Goal: Information Seeking & Learning: Learn about a topic

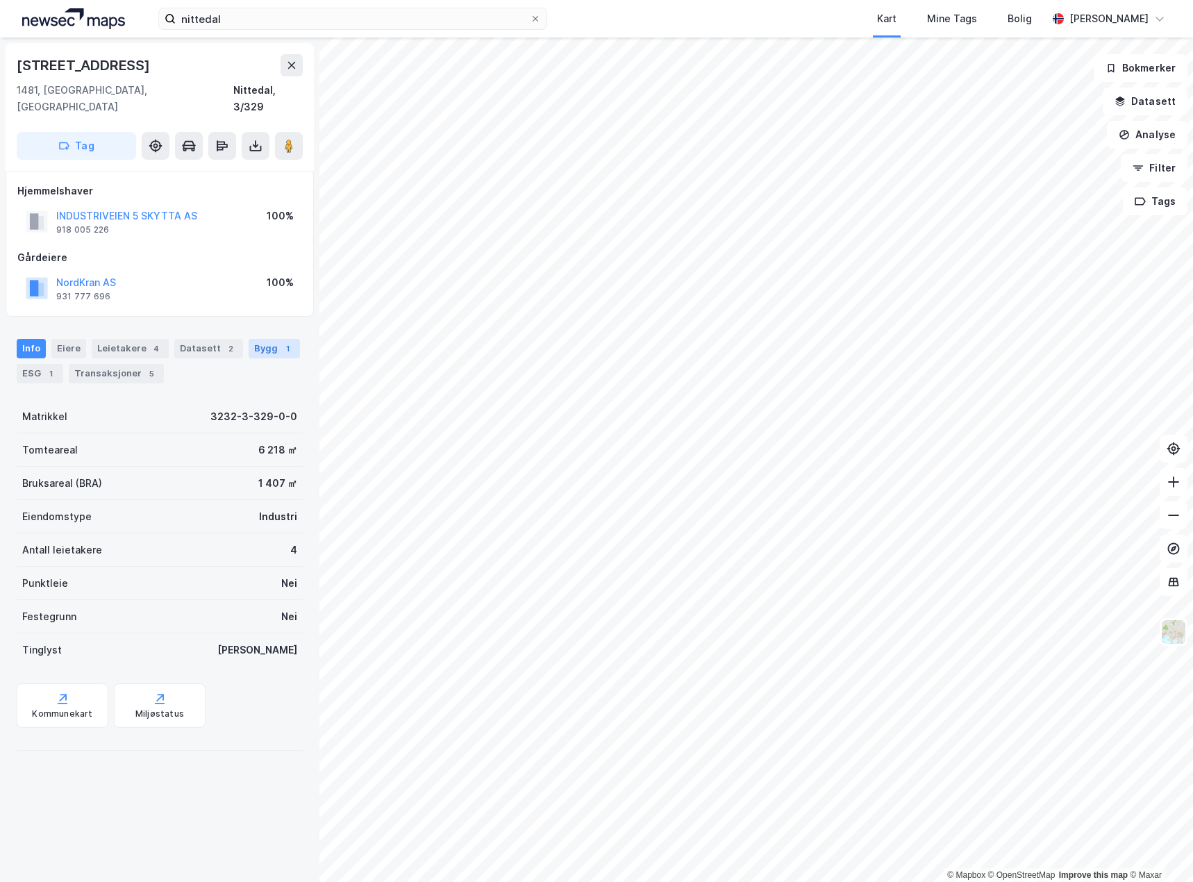
click at [262, 339] on div "Bygg 1" at bounding box center [274, 348] width 51 height 19
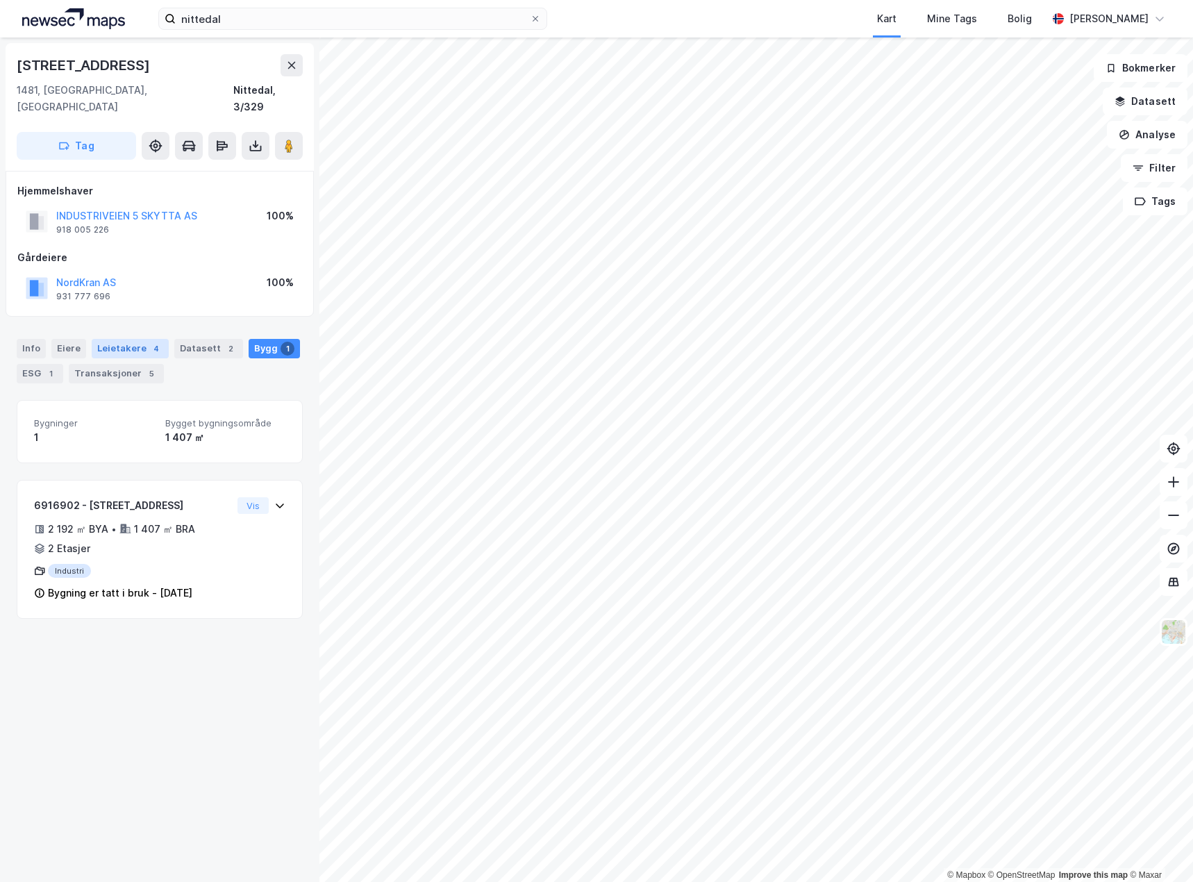
click at [139, 339] on div "Leietakere 4" at bounding box center [130, 348] width 77 height 19
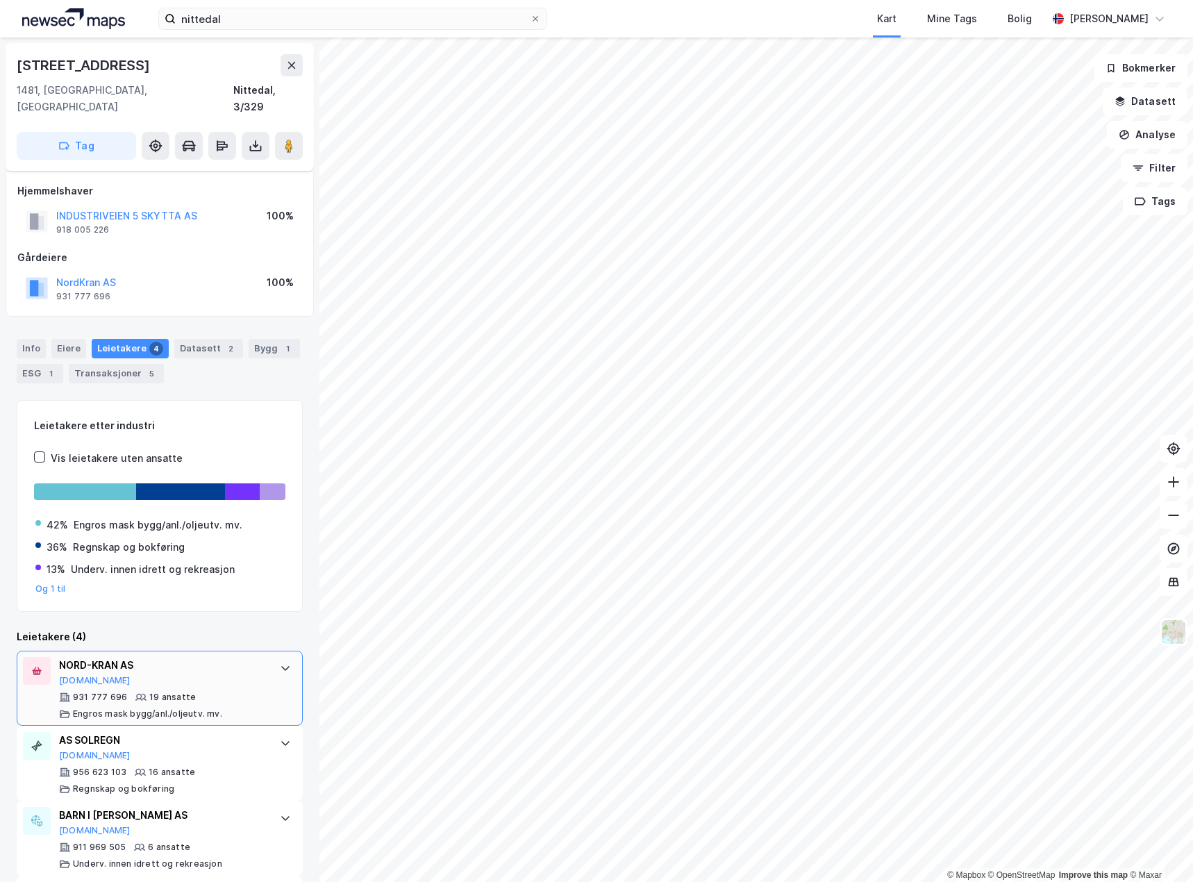
scroll to position [69, 0]
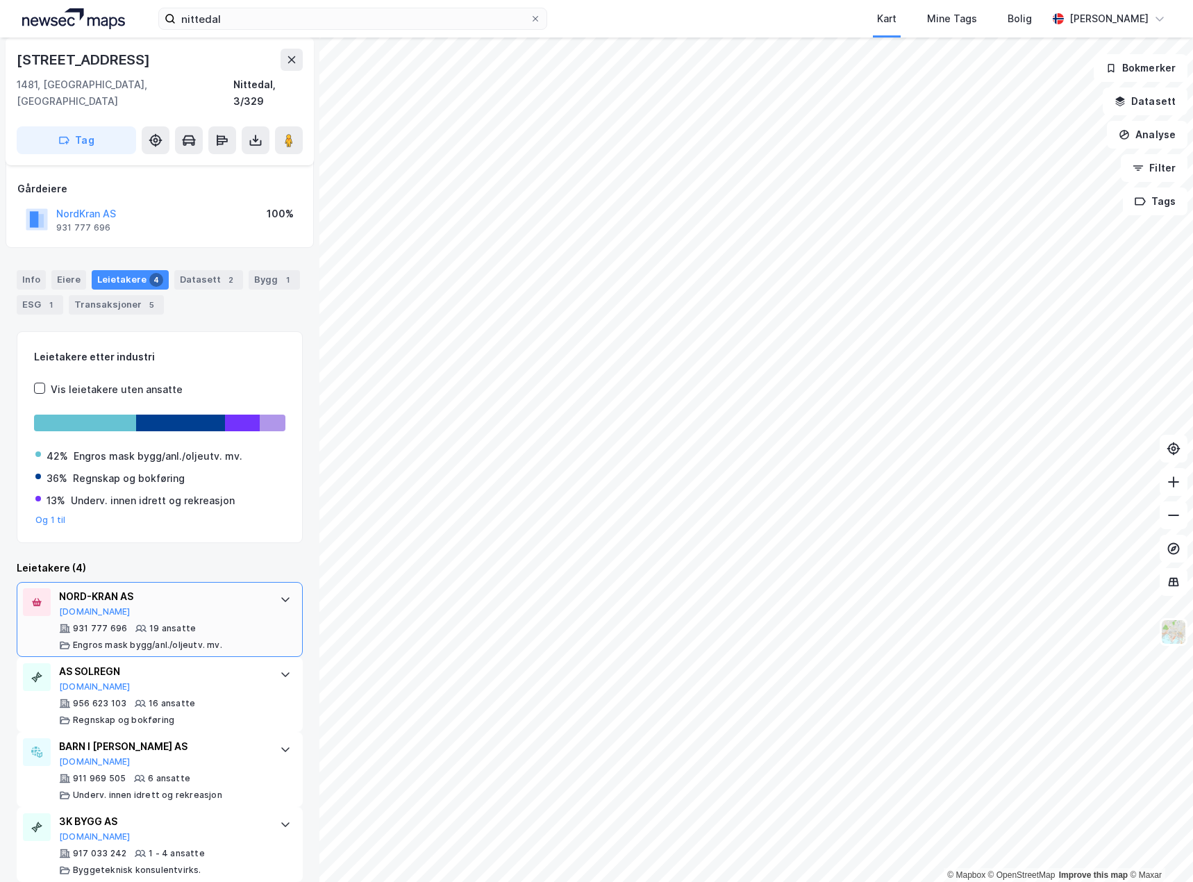
click at [253, 588] on div "NORD-KRAN AS" at bounding box center [162, 596] width 207 height 17
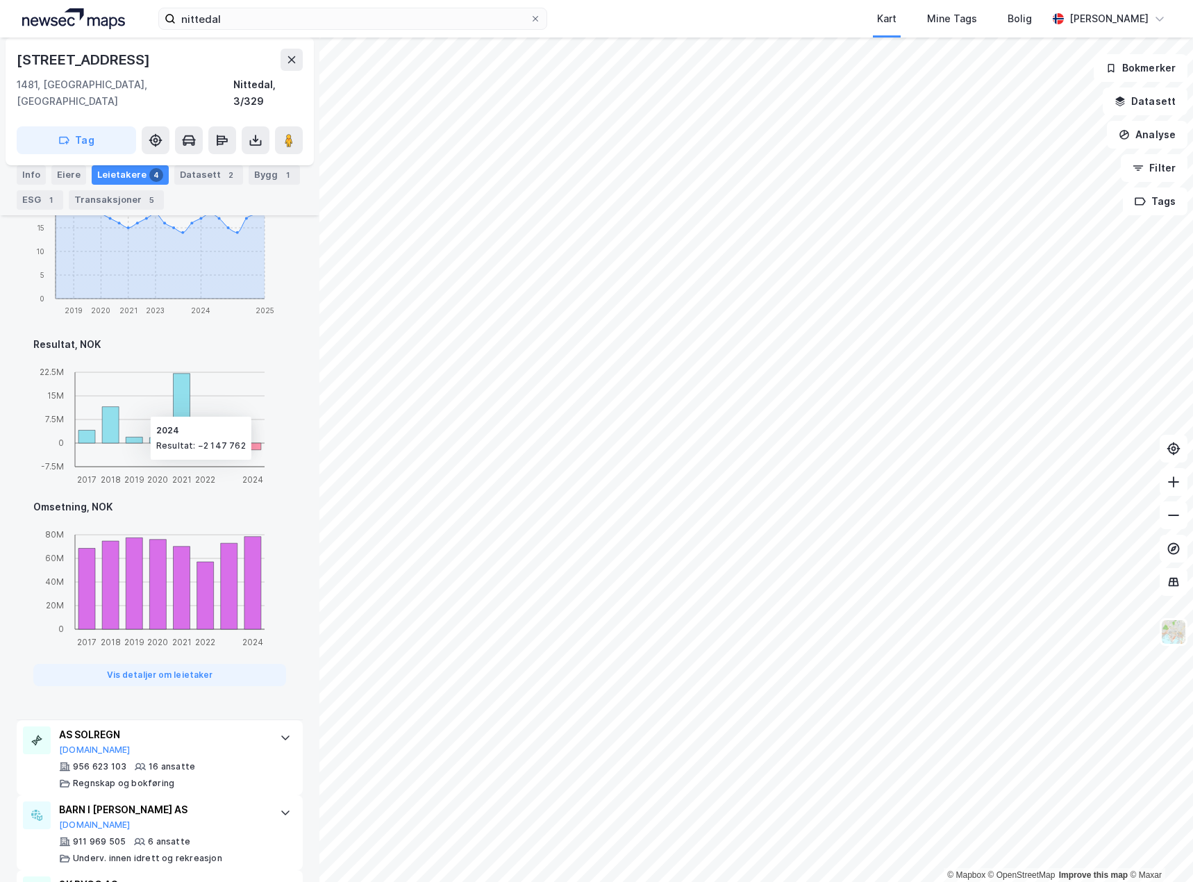
scroll to position [809, 0]
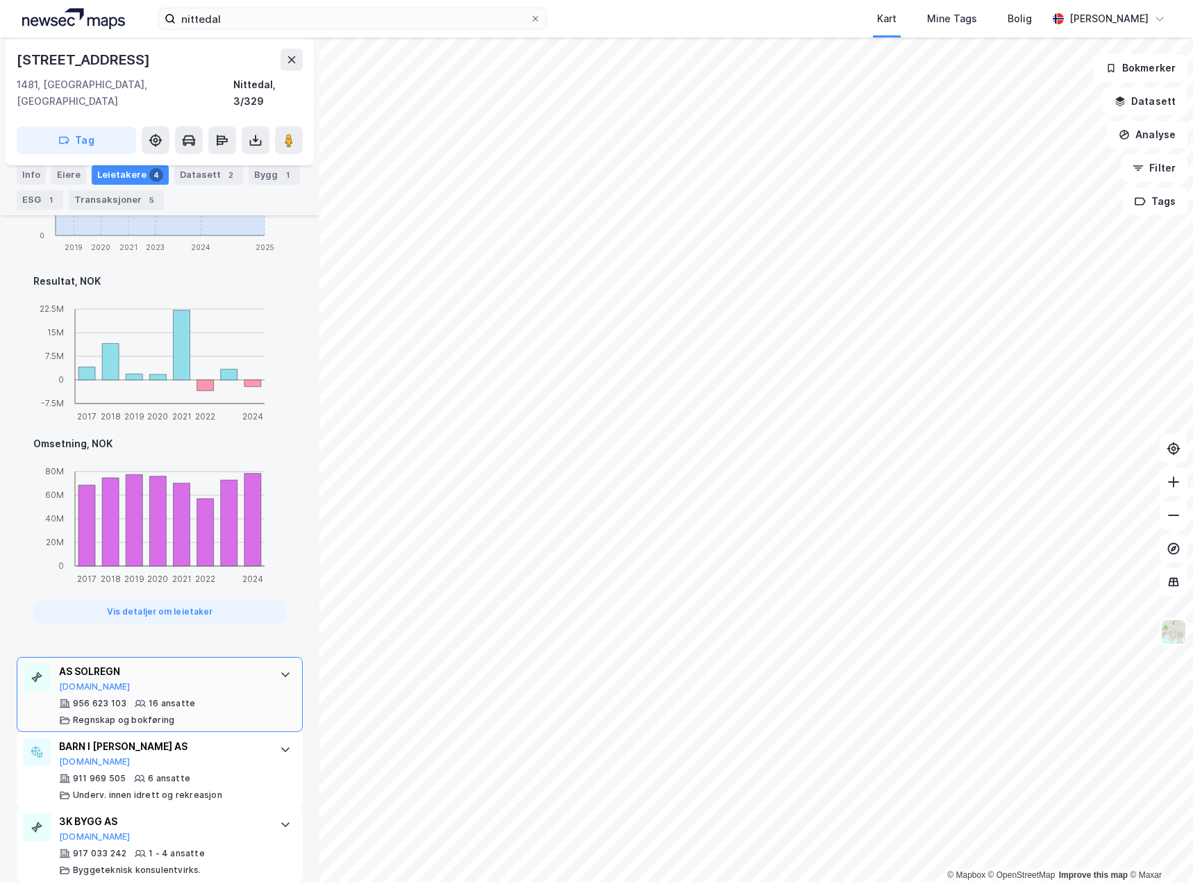
click at [206, 698] on div "956 623 103 16 ansatte Regnskap og bokføring" at bounding box center [162, 712] width 207 height 28
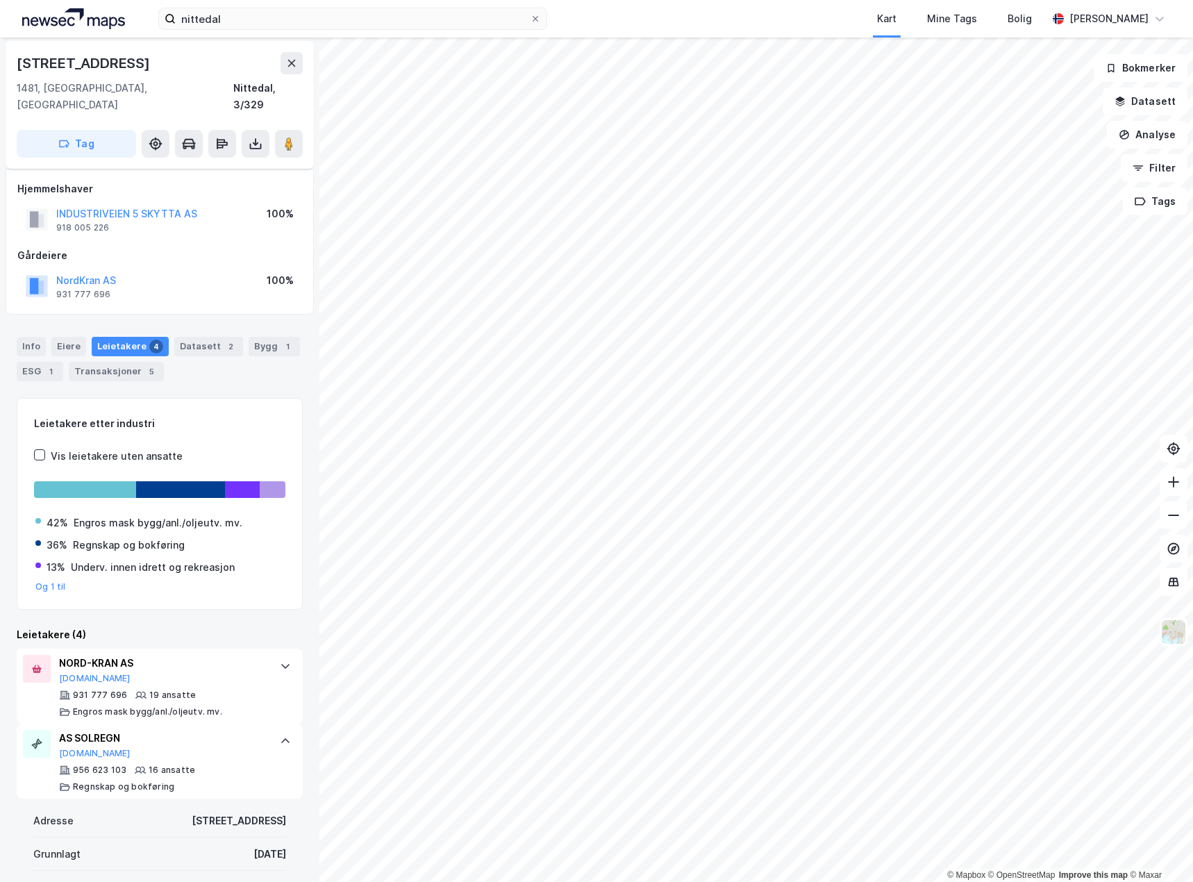
scroll to position [0, 0]
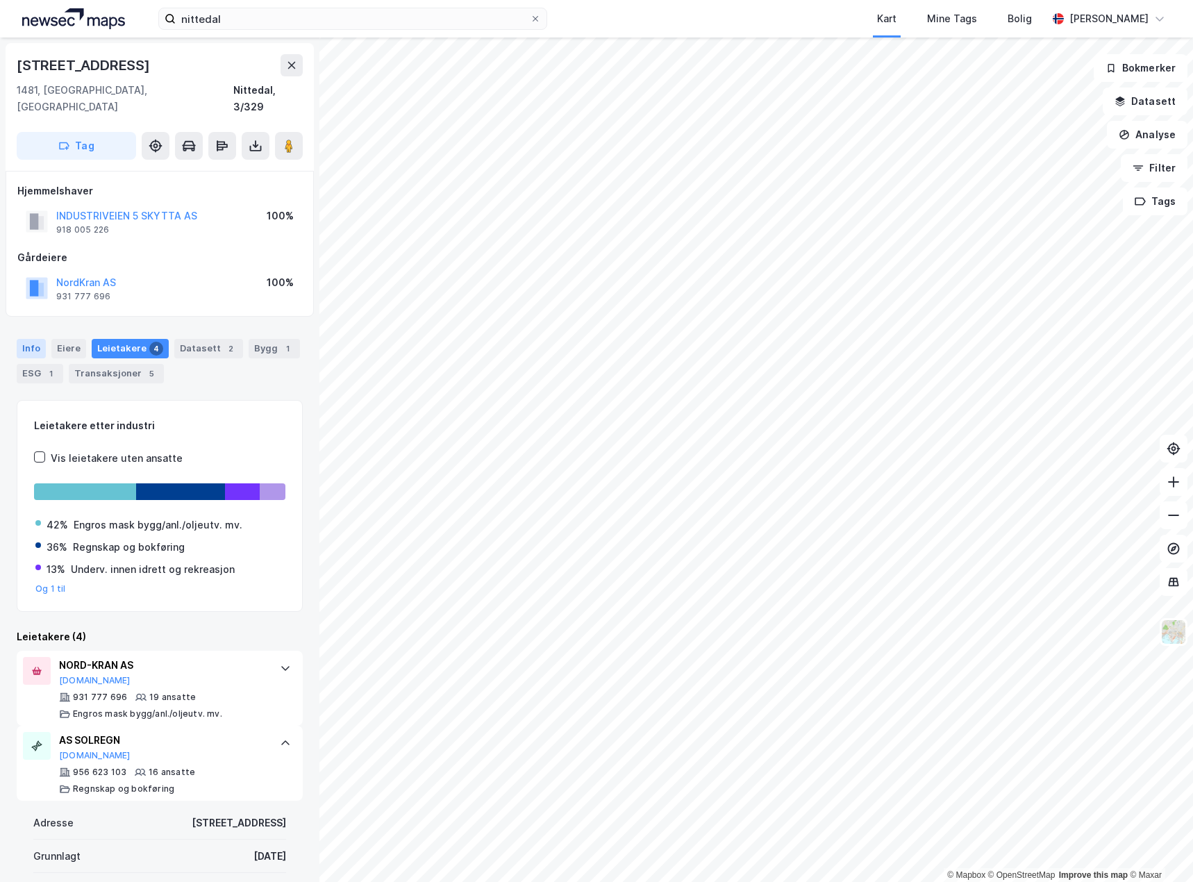
click at [34, 339] on div "Info" at bounding box center [31, 348] width 29 height 19
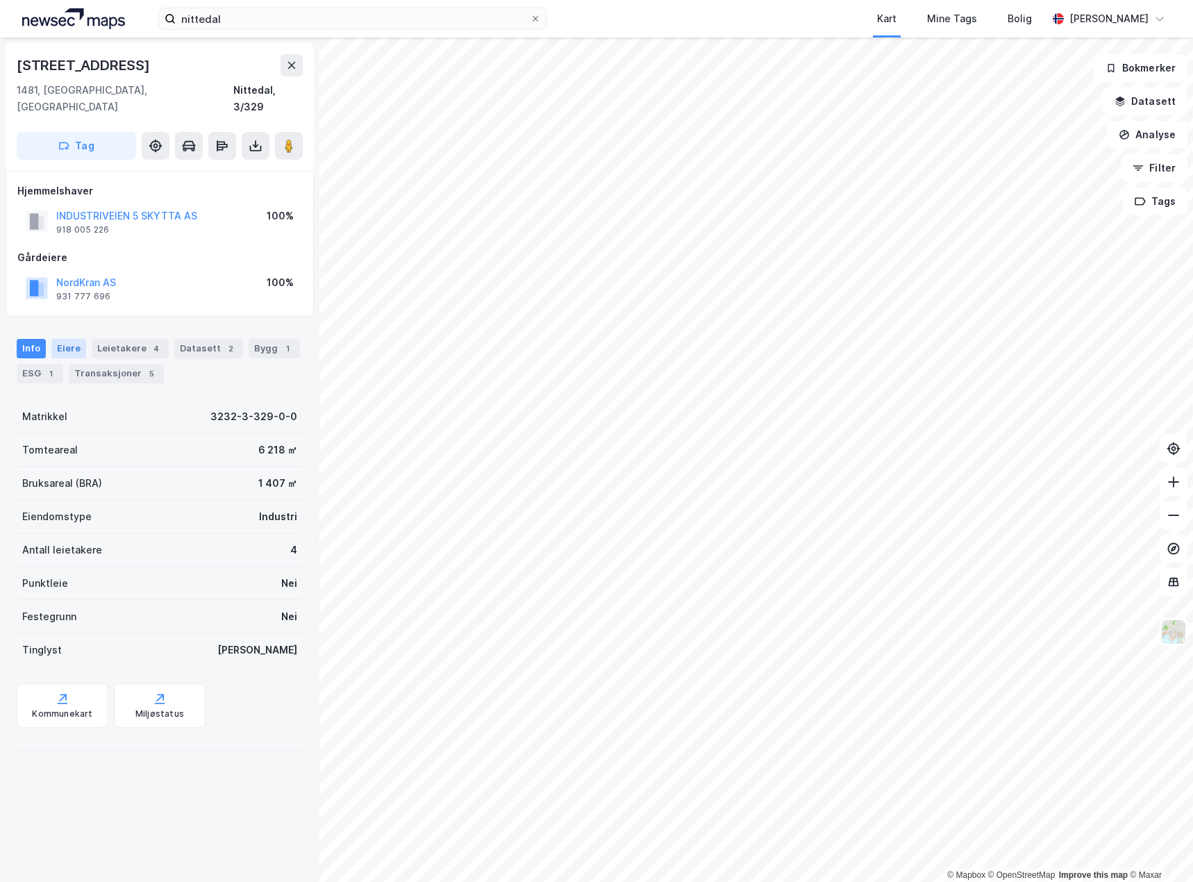
click at [61, 339] on div "Eiere" at bounding box center [68, 348] width 35 height 19
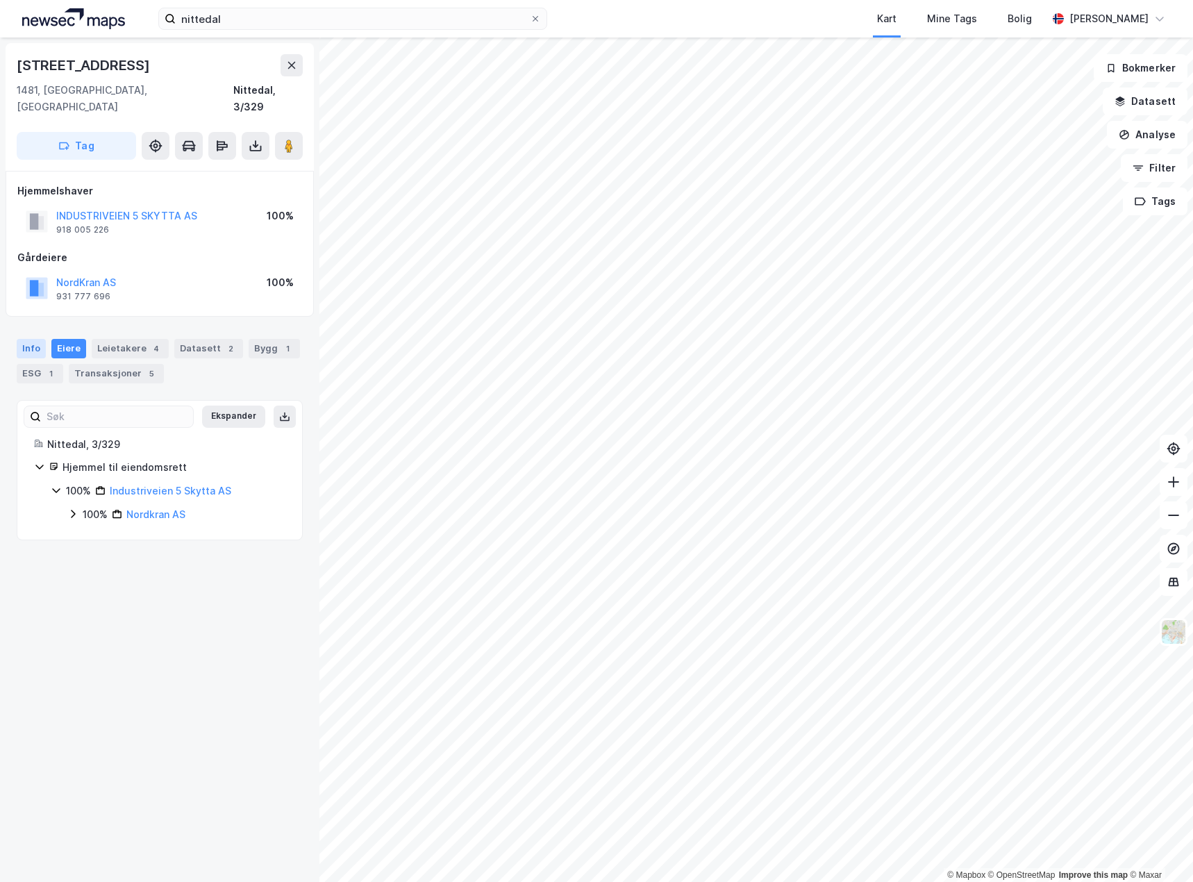
click at [22, 339] on div "Info" at bounding box center [31, 348] width 29 height 19
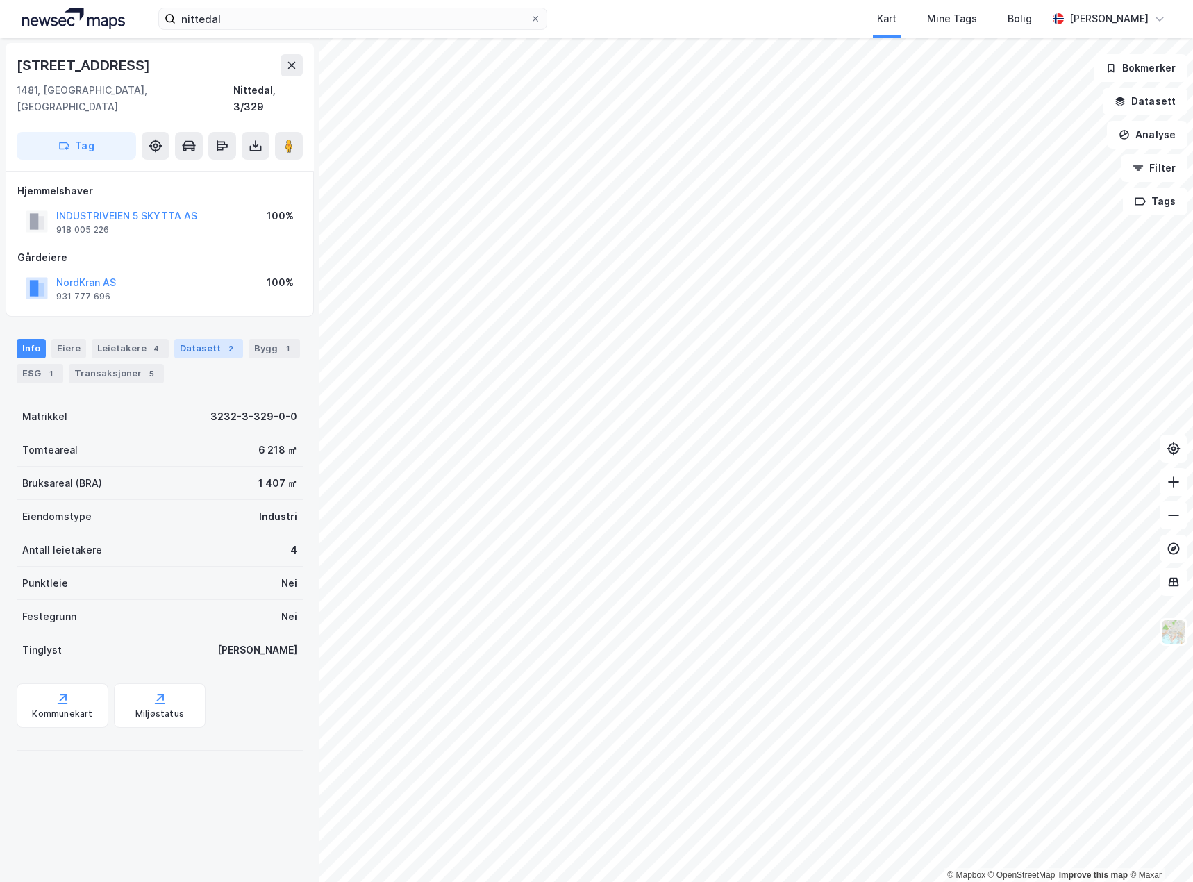
click at [202, 339] on div "Datasett 2" at bounding box center [208, 348] width 69 height 19
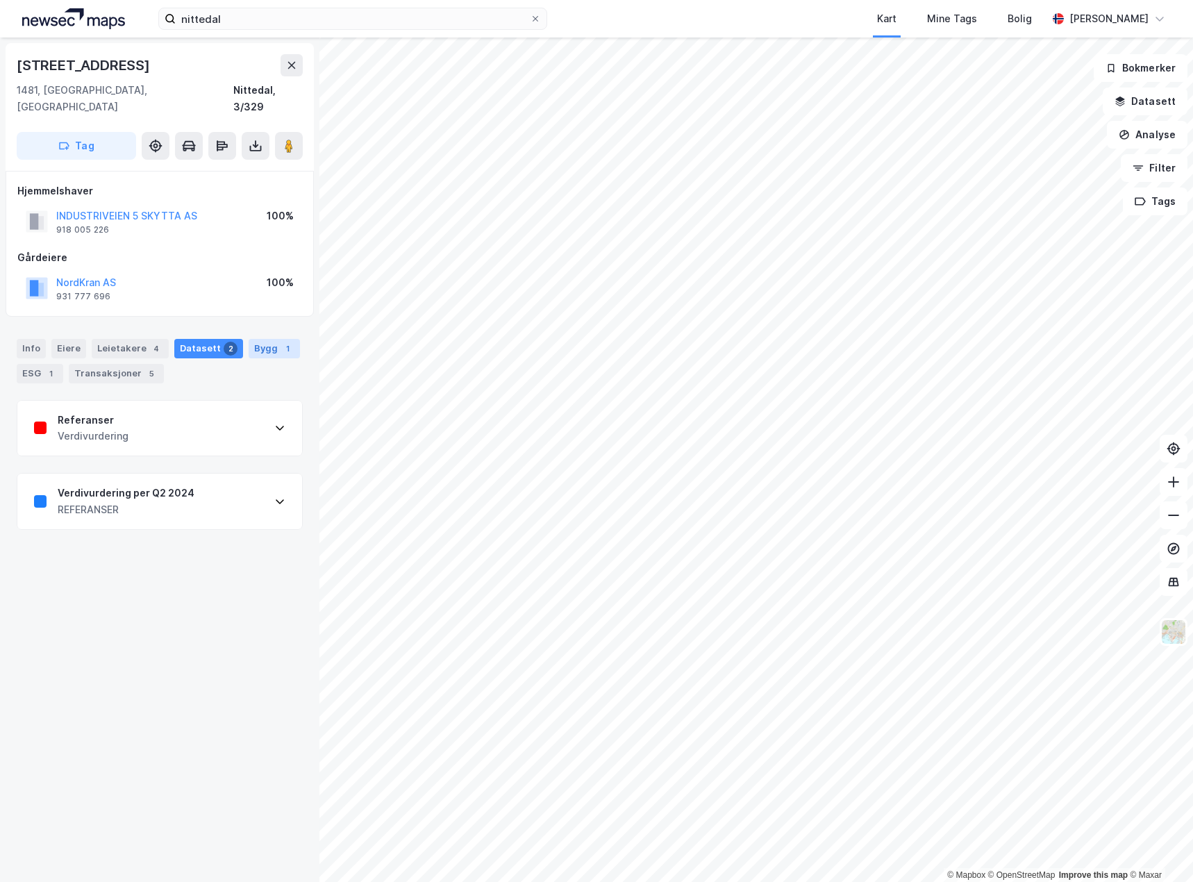
click at [280, 342] on div "1" at bounding box center [287, 349] width 14 height 14
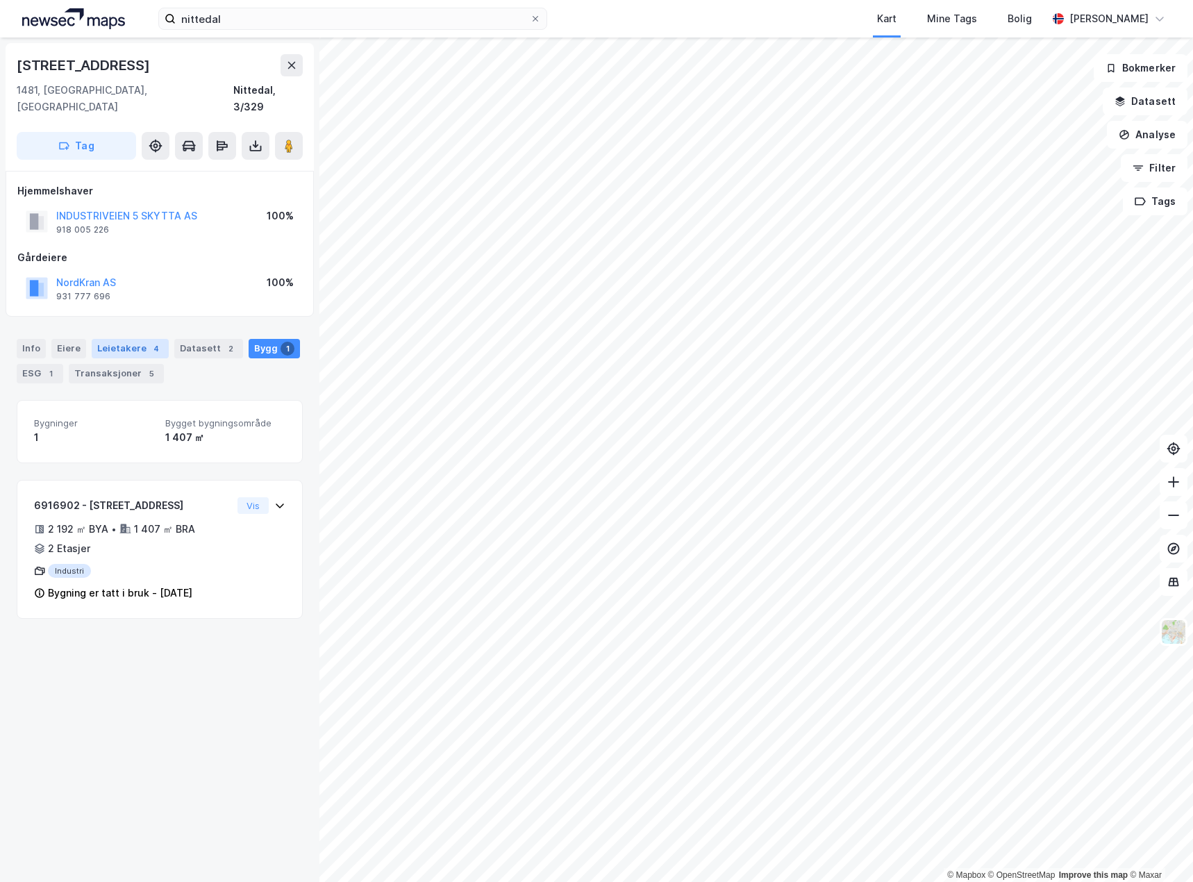
click at [106, 339] on div "Leietakere 4" at bounding box center [130, 348] width 77 height 19
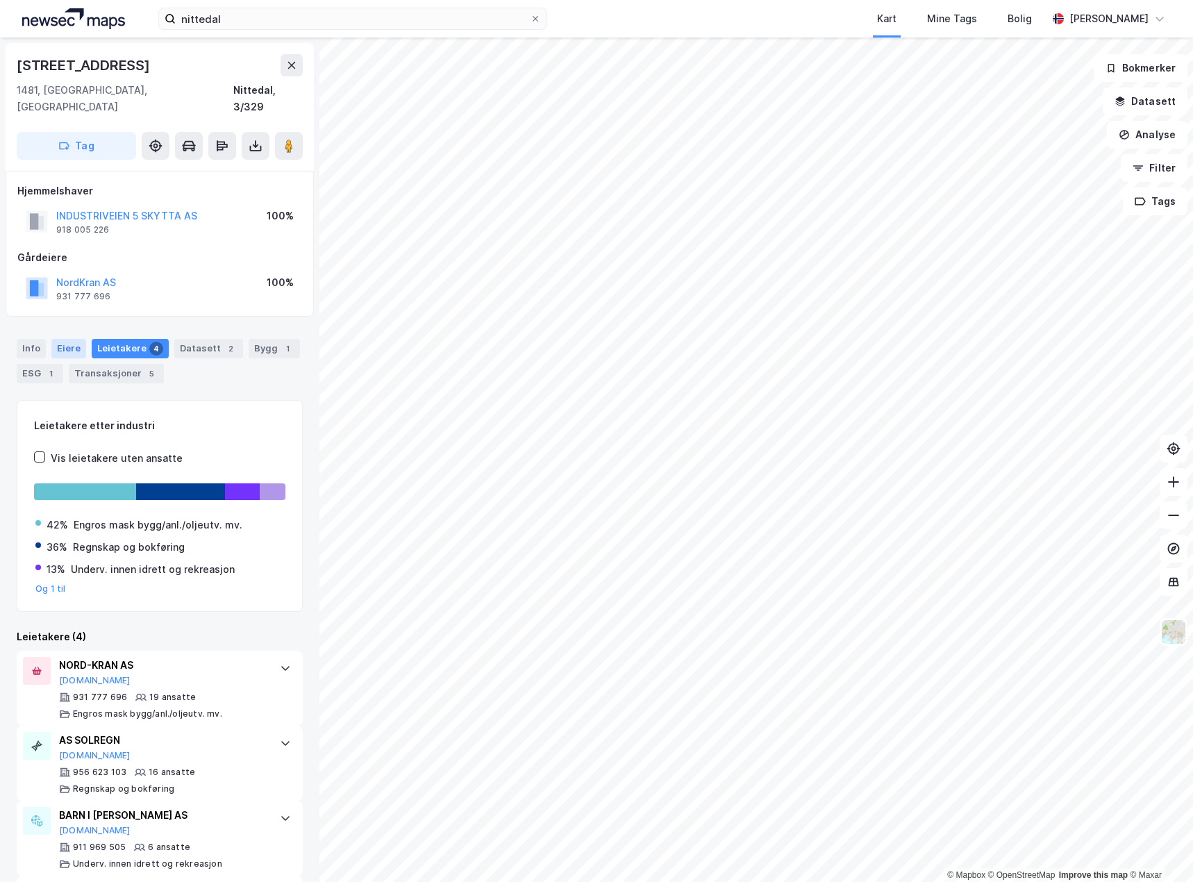
click at [78, 339] on div "Eiere" at bounding box center [68, 348] width 35 height 19
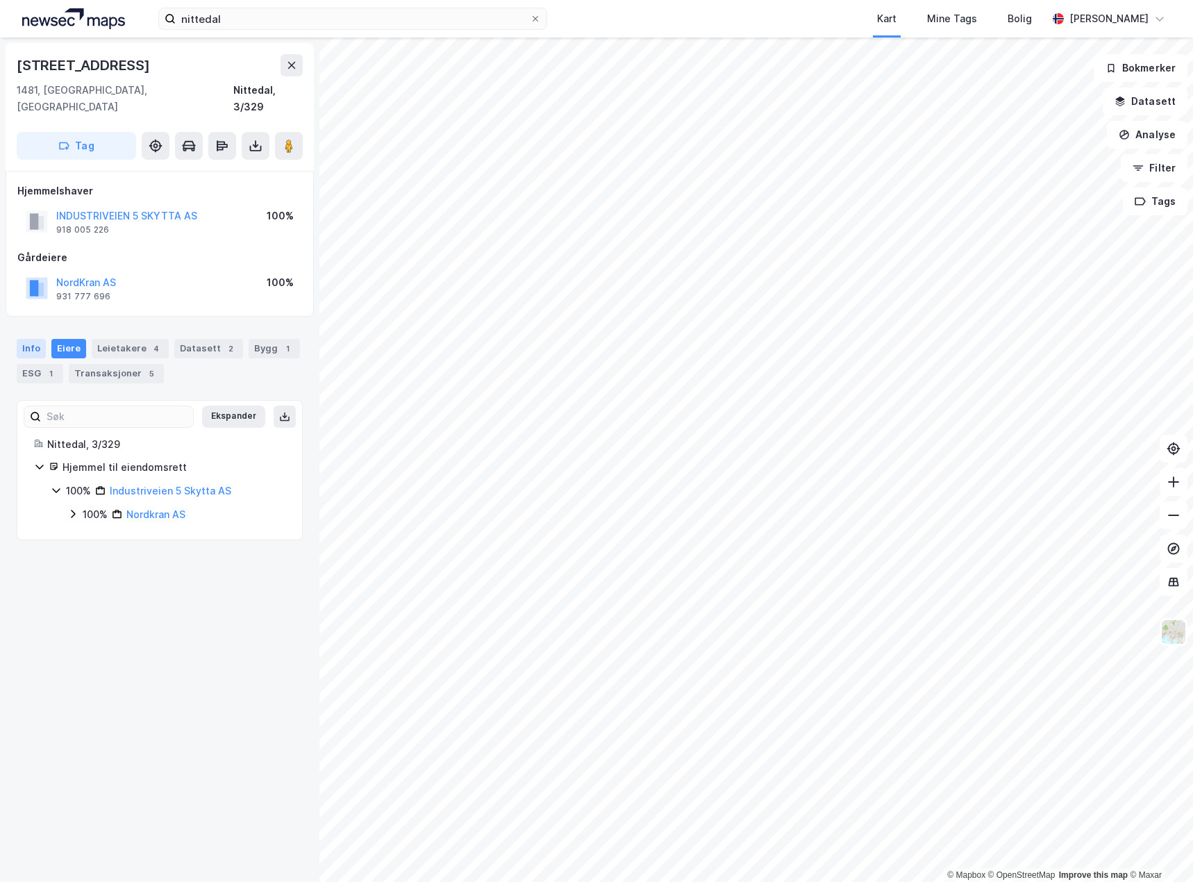
click at [30, 339] on div "Info" at bounding box center [31, 348] width 29 height 19
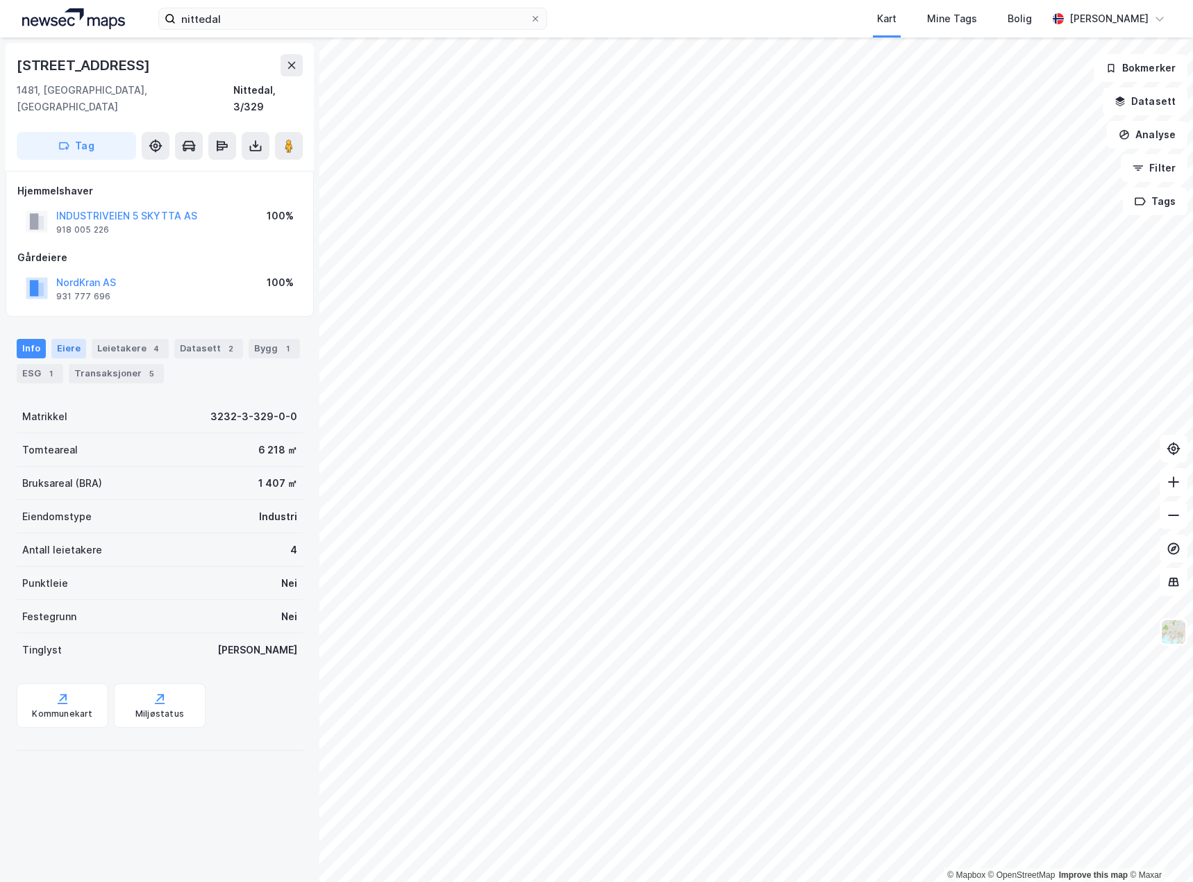
click at [75, 339] on div "Eiere" at bounding box center [68, 348] width 35 height 19
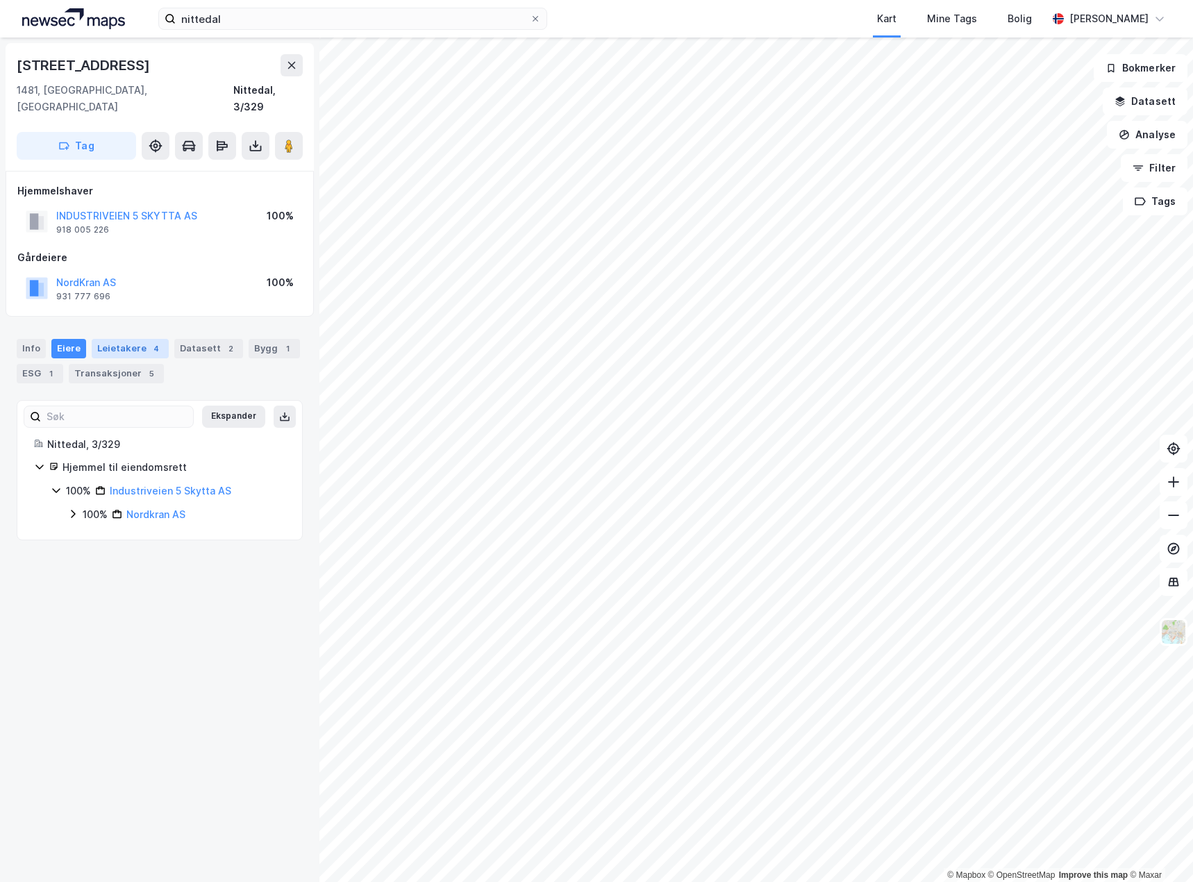
click at [130, 339] on div "Leietakere 4" at bounding box center [130, 348] width 77 height 19
